Goal: Task Accomplishment & Management: Use online tool/utility

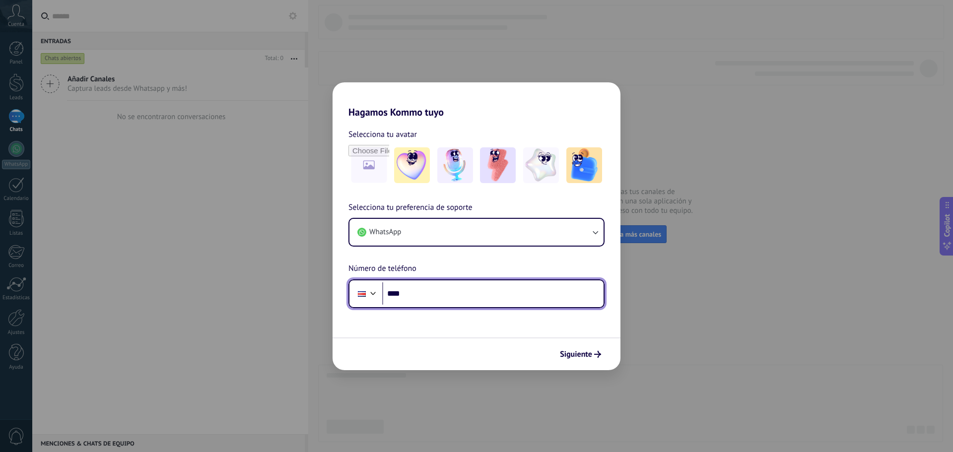
click at [442, 294] on input "****" at bounding box center [492, 293] width 221 height 23
type input "**********"
drag, startPoint x: 466, startPoint y: 299, endPoint x: 594, endPoint y: 324, distance: 130.4
click at [477, 306] on div "**********" at bounding box center [476, 293] width 256 height 29
drag, startPoint x: 503, startPoint y: 294, endPoint x: 232, endPoint y: 302, distance: 271.0
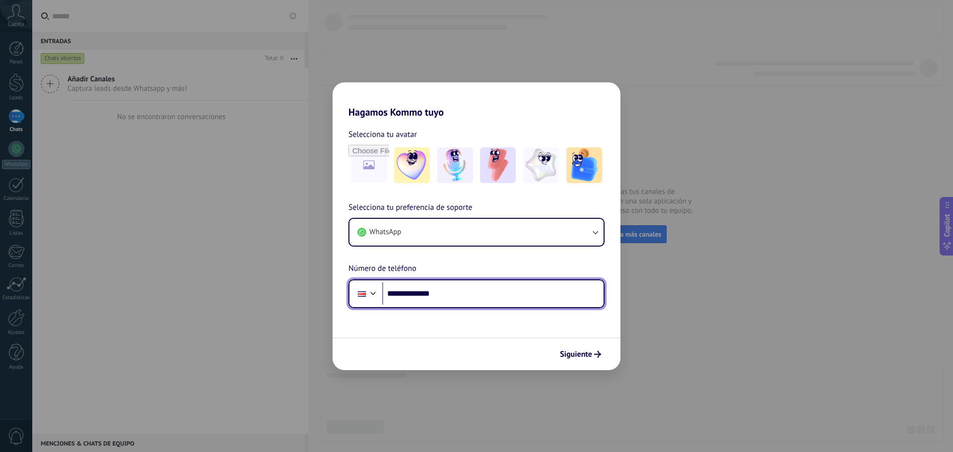
click at [235, 300] on div "**********" at bounding box center [476, 226] width 953 height 452
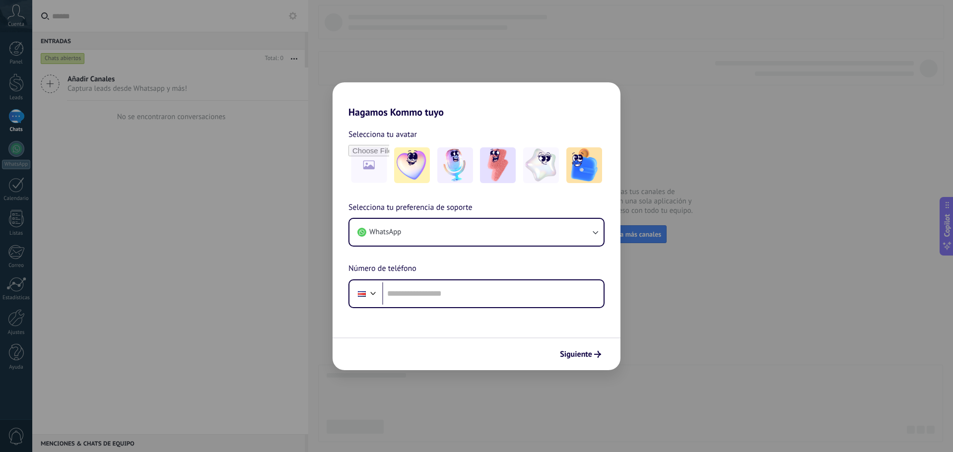
click at [581, 340] on div "Siguiente" at bounding box center [476, 353] width 288 height 33
click at [580, 355] on span "Siguiente" at bounding box center [576, 354] width 32 height 7
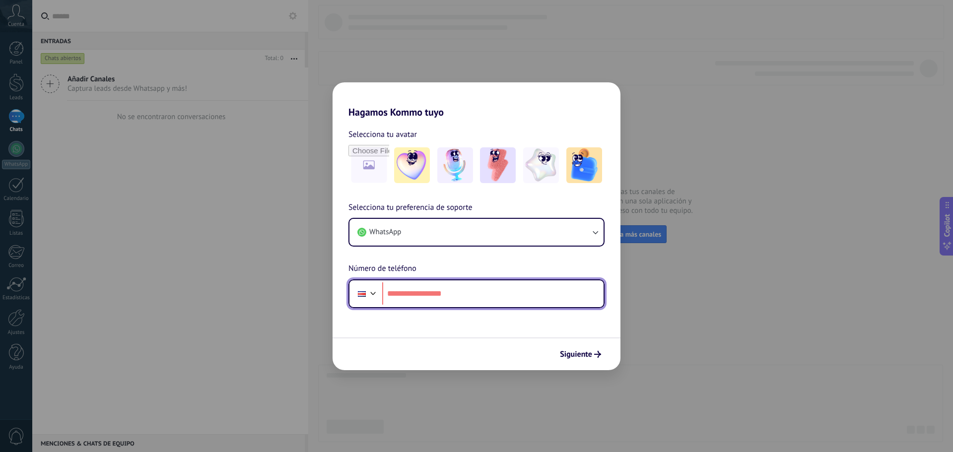
click at [448, 290] on input "tel" at bounding box center [492, 293] width 221 height 23
click at [428, 291] on input "******" at bounding box center [492, 293] width 221 height 23
type input "**********"
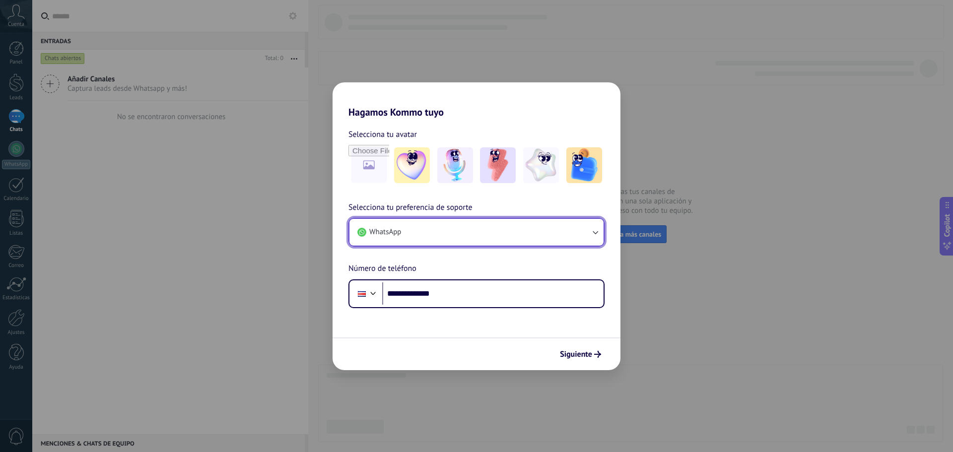
click at [471, 237] on button "WhatsApp" at bounding box center [476, 232] width 254 height 27
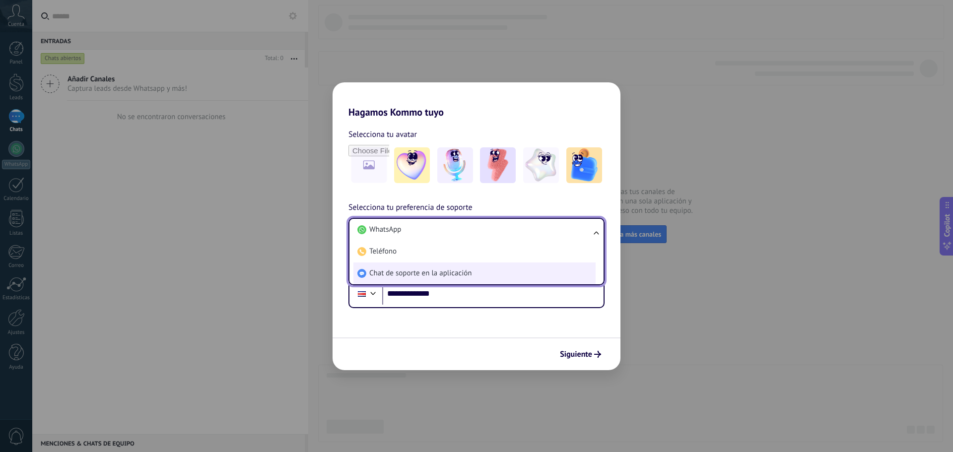
click at [460, 275] on span "Chat de soporte en la aplicación" at bounding box center [420, 273] width 102 height 10
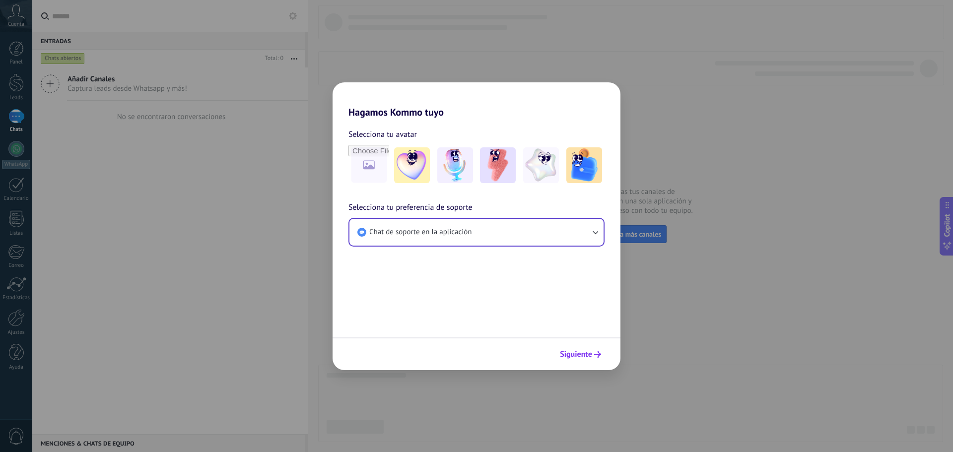
click at [574, 356] on span "Siguiente" at bounding box center [576, 354] width 32 height 7
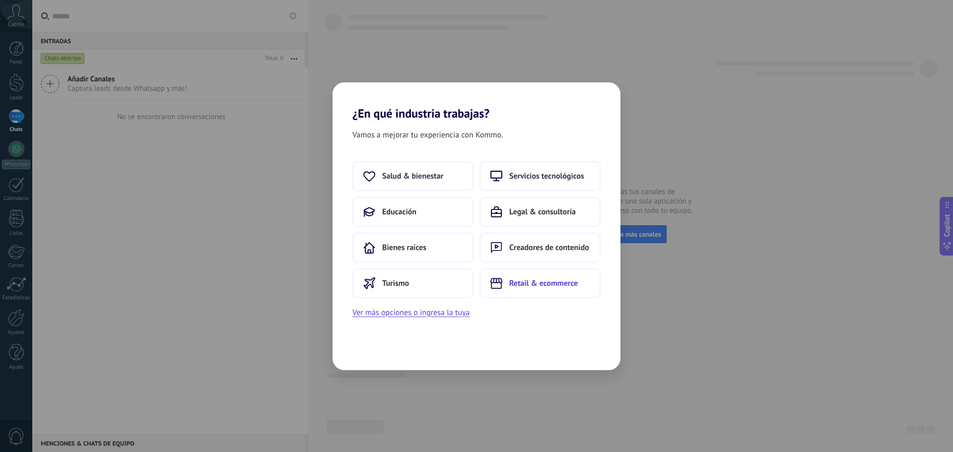
click at [530, 279] on span "Retail & ecommerce" at bounding box center [543, 283] width 68 height 10
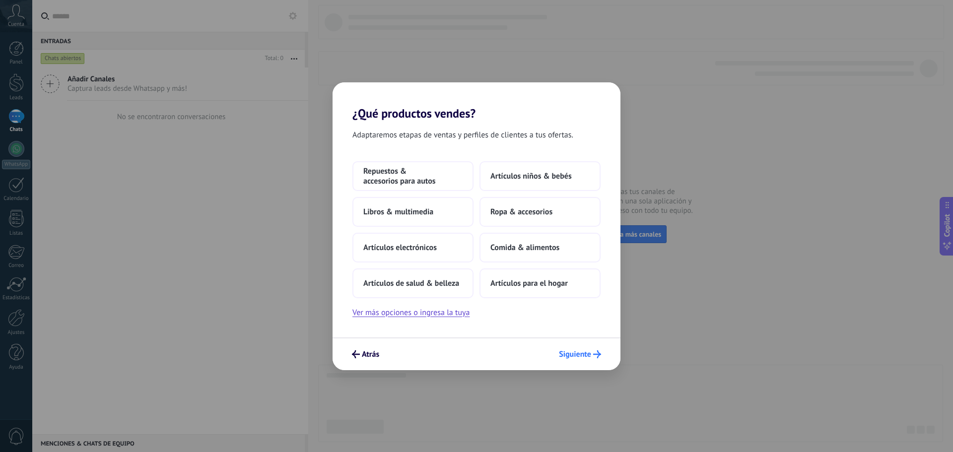
click at [588, 358] on span "Siguiente" at bounding box center [575, 354] width 32 height 7
click at [439, 258] on button "Artículos electrónicos" at bounding box center [412, 248] width 121 height 30
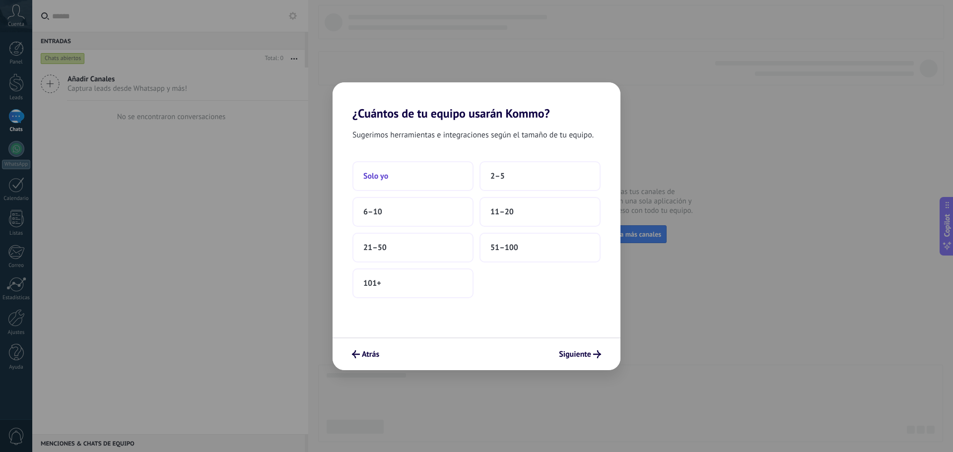
click at [425, 175] on button "Solo yo" at bounding box center [412, 176] width 121 height 30
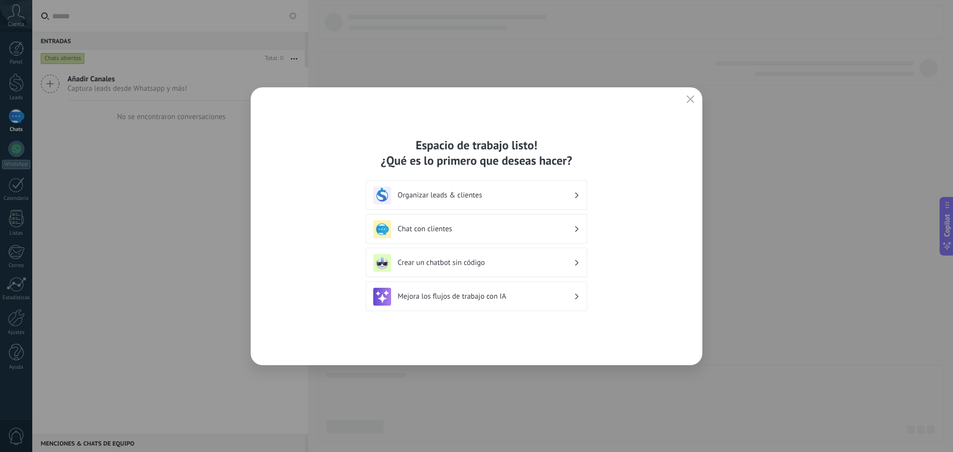
click at [505, 225] on h3 "Chat con clientes" at bounding box center [485, 228] width 176 height 9
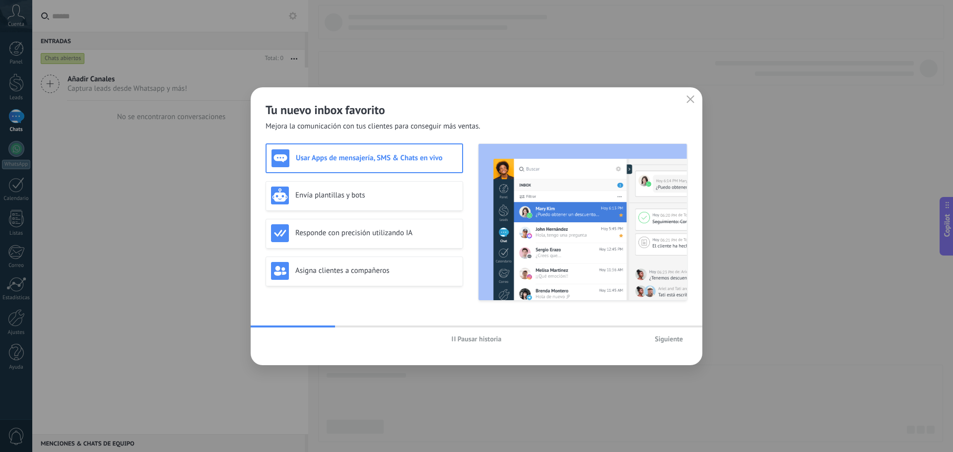
click at [495, 342] on span "Pausar historia" at bounding box center [479, 338] width 44 height 7
click at [660, 345] on button "Siguiente" at bounding box center [668, 338] width 37 height 15
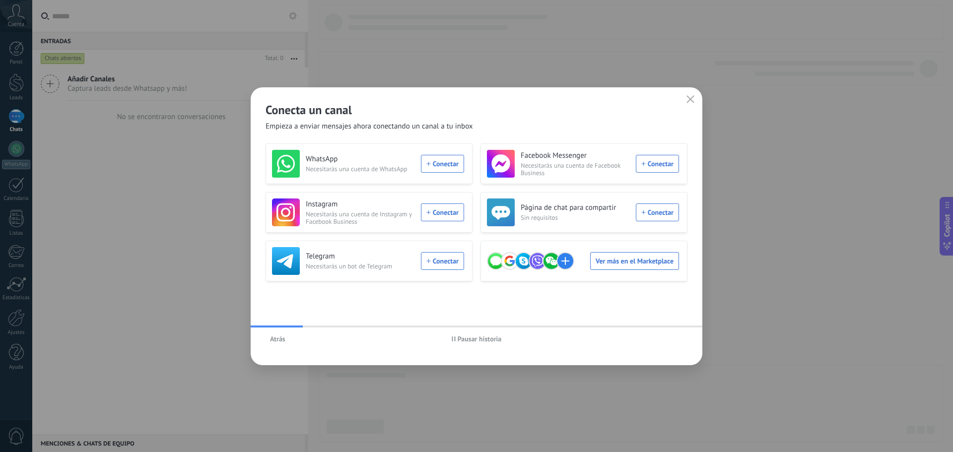
click at [493, 335] on span "Pausar historia" at bounding box center [479, 338] width 44 height 7
click at [490, 337] on span "Iniciar historia" at bounding box center [479, 338] width 43 height 7
click at [686, 101] on button "button" at bounding box center [690, 100] width 13 height 14
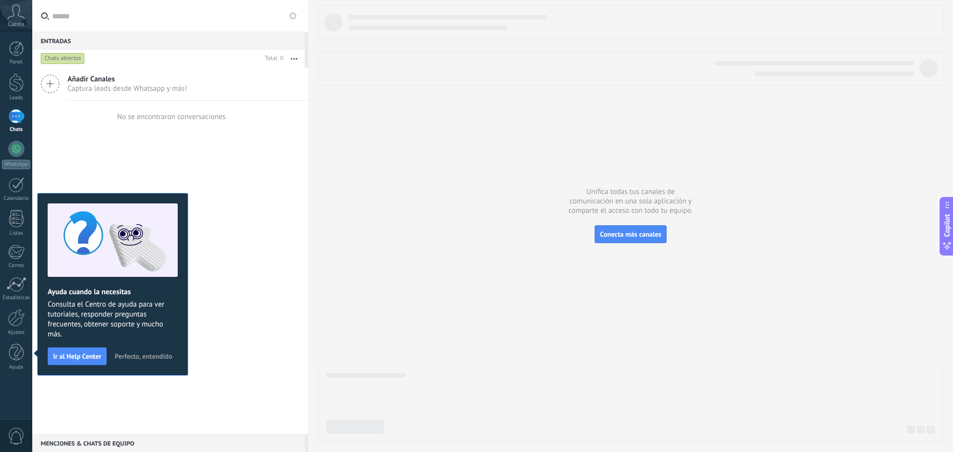
click at [137, 355] on span "Perfecto, entendido" at bounding box center [144, 356] width 58 height 7
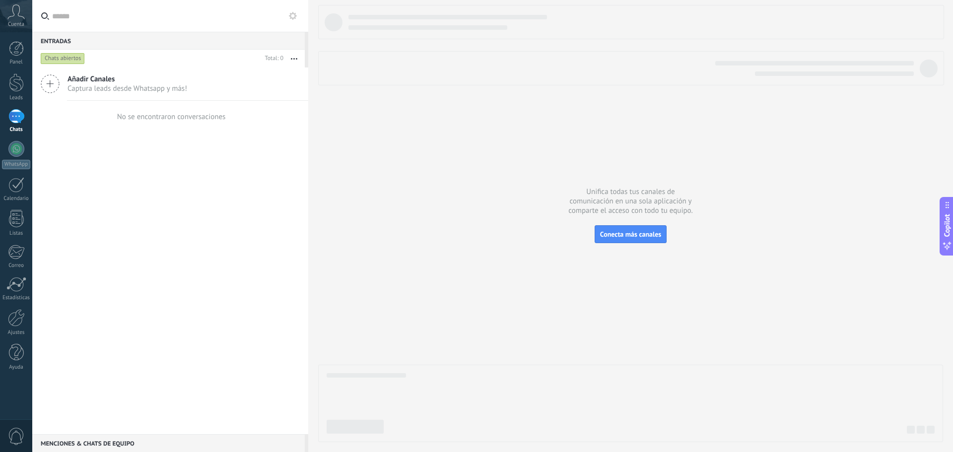
click at [58, 82] on icon at bounding box center [50, 83] width 19 height 19
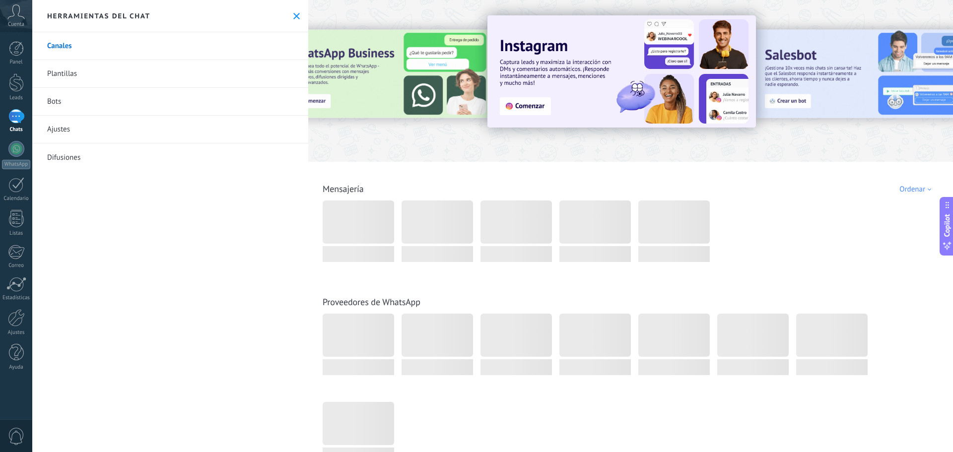
click at [295, 18] on use at bounding box center [296, 16] width 6 height 6
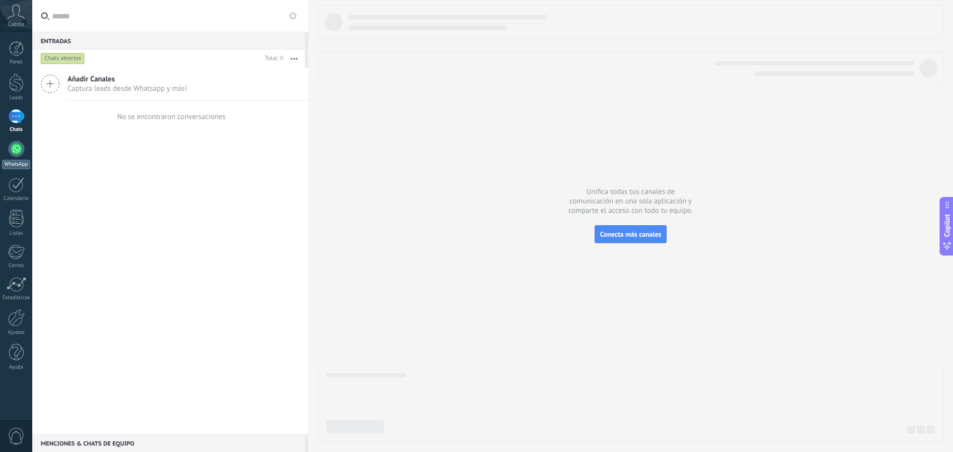
click at [17, 146] on div at bounding box center [16, 149] width 16 height 16
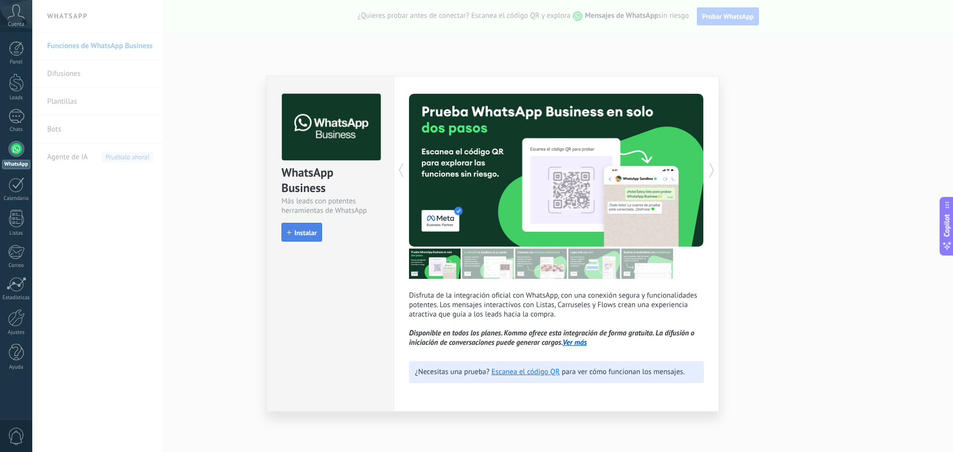
click at [312, 232] on span "Instalar" at bounding box center [305, 232] width 22 height 7
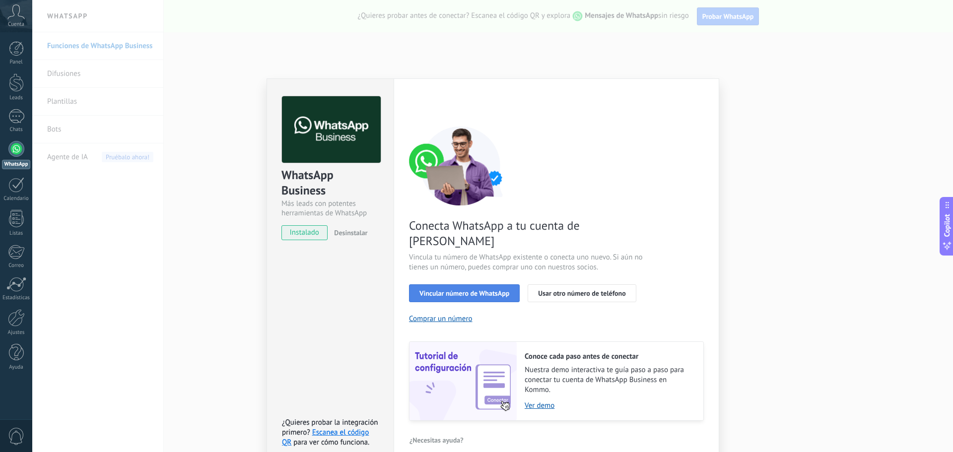
click at [479, 284] on button "Vincular número de WhatsApp" at bounding box center [464, 293] width 111 height 18
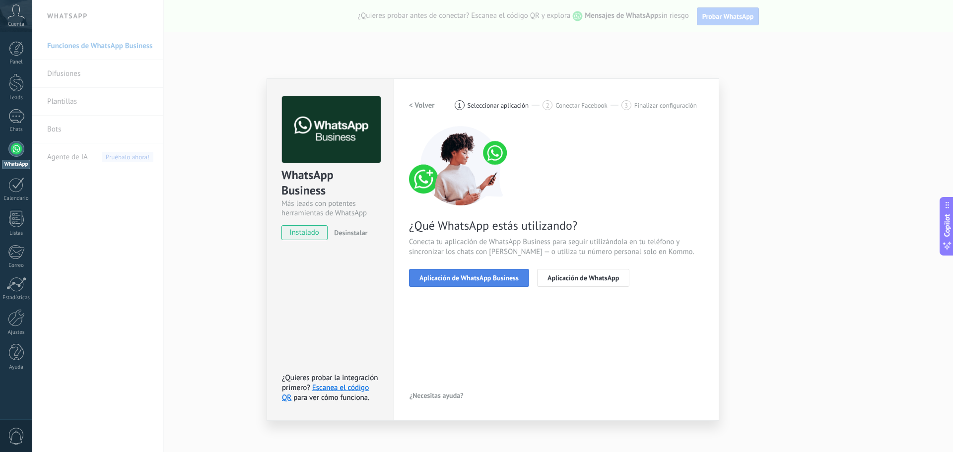
click at [511, 282] on button "Aplicación de WhatsApp Business" at bounding box center [469, 278] width 120 height 18
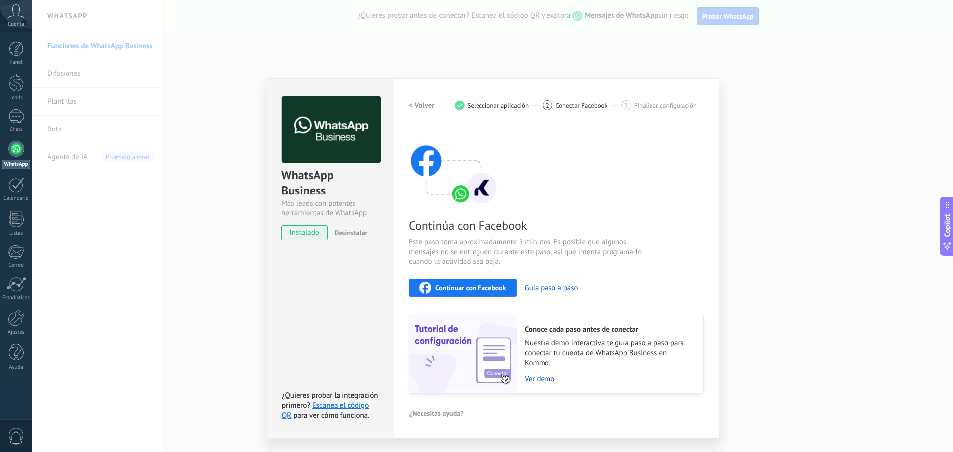
click at [496, 286] on span "Continuar con Facebook" at bounding box center [470, 287] width 71 height 7
click at [634, 105] on span "Finalizar configuración" at bounding box center [665, 105] width 63 height 7
click at [557, 107] on span "Conectar Facebook" at bounding box center [581, 105] width 52 height 7
drag, startPoint x: 467, startPoint y: 99, endPoint x: 564, endPoint y: 166, distance: 118.1
click at [484, 107] on div "< Volver 1 Seleccionar aplicación 2 Conectar Facebook 3 Finalizar configuración" at bounding box center [556, 105] width 295 height 18
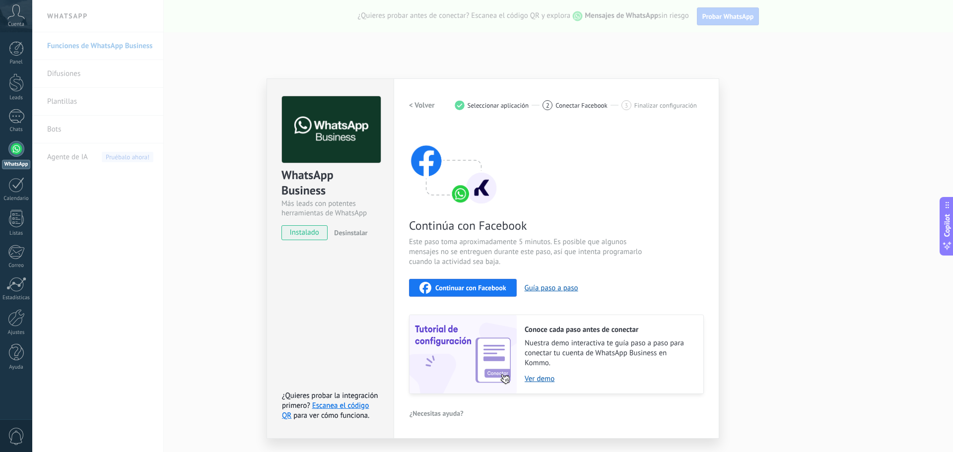
click at [567, 292] on div "Continuar con Facebook Guía paso a paso" at bounding box center [556, 288] width 295 height 18
click at [538, 287] on button "Guía paso a paso" at bounding box center [551, 287] width 54 height 9
drag, startPoint x: 439, startPoint y: 28, endPoint x: 400, endPoint y: 2, distance: 46.5
click at [439, 27] on div "WhatsApp Business Más leads con potentes herramientas de WhatsApp instalado Des…" at bounding box center [492, 226] width 920 height 452
